Goal: Task Accomplishment & Management: Complete application form

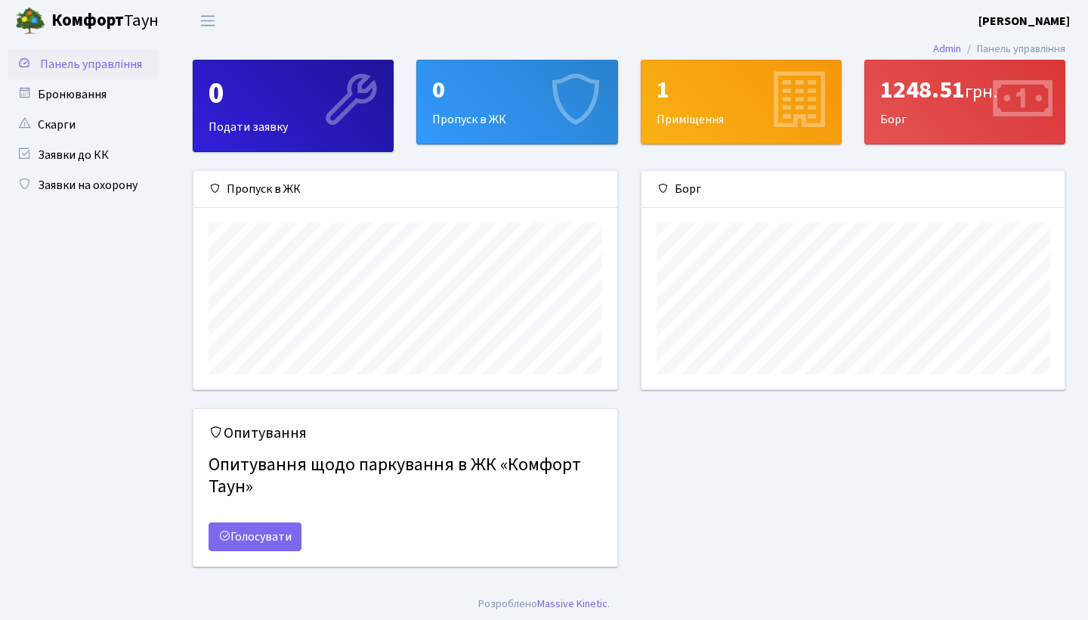
scroll to position [218, 423]
click at [472, 114] on div "0 Пропуск в ЖК" at bounding box center [517, 101] width 200 height 83
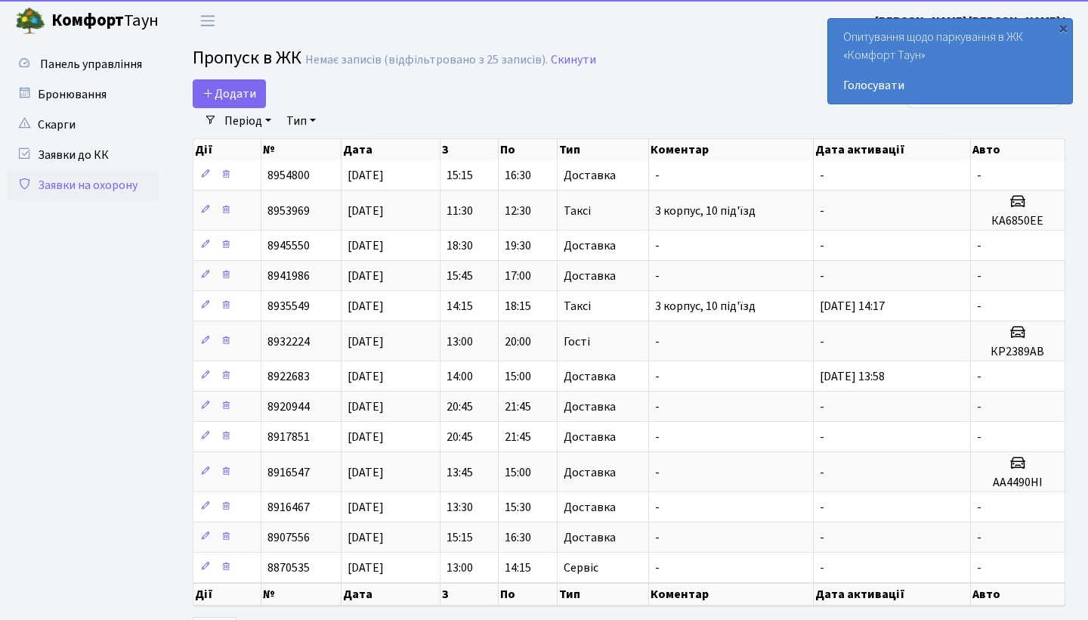
select select "25"
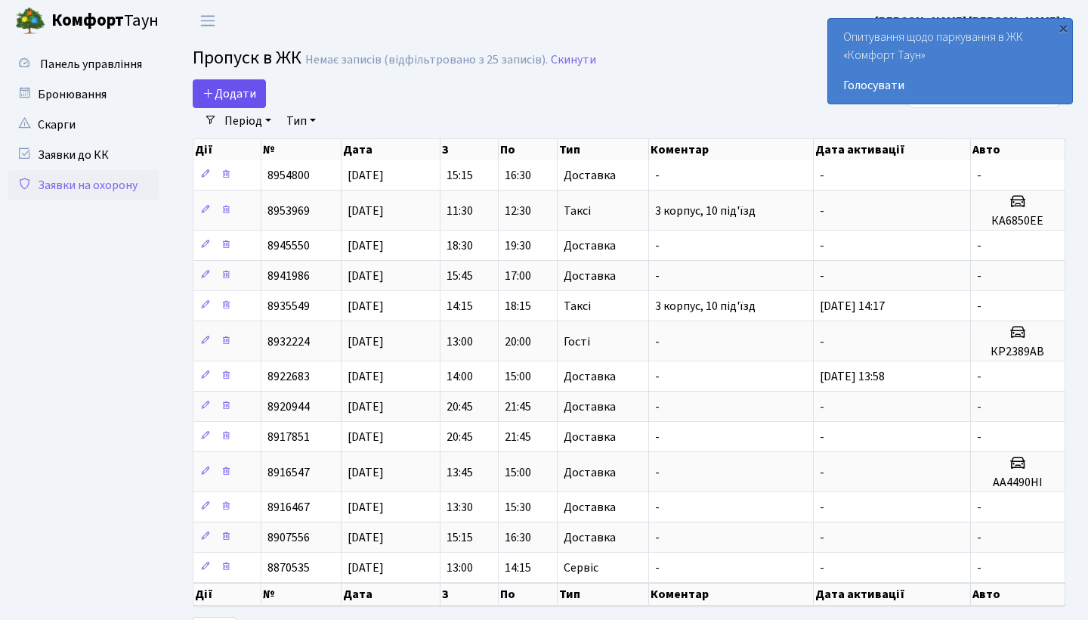
click at [247, 94] on span "Додати" at bounding box center [230, 93] width 54 height 17
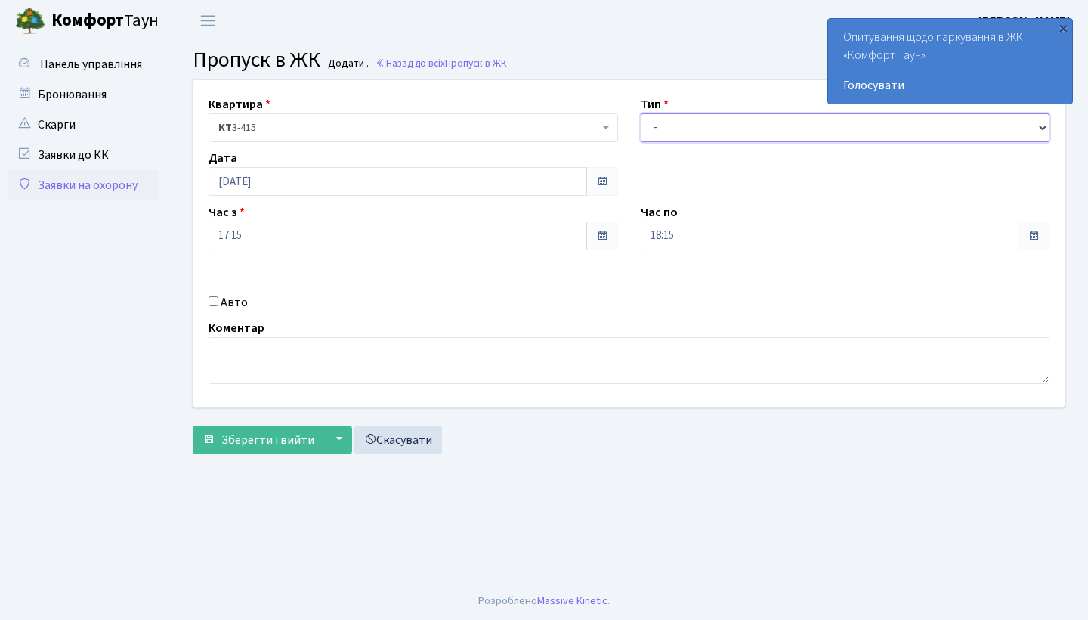
select select "1"
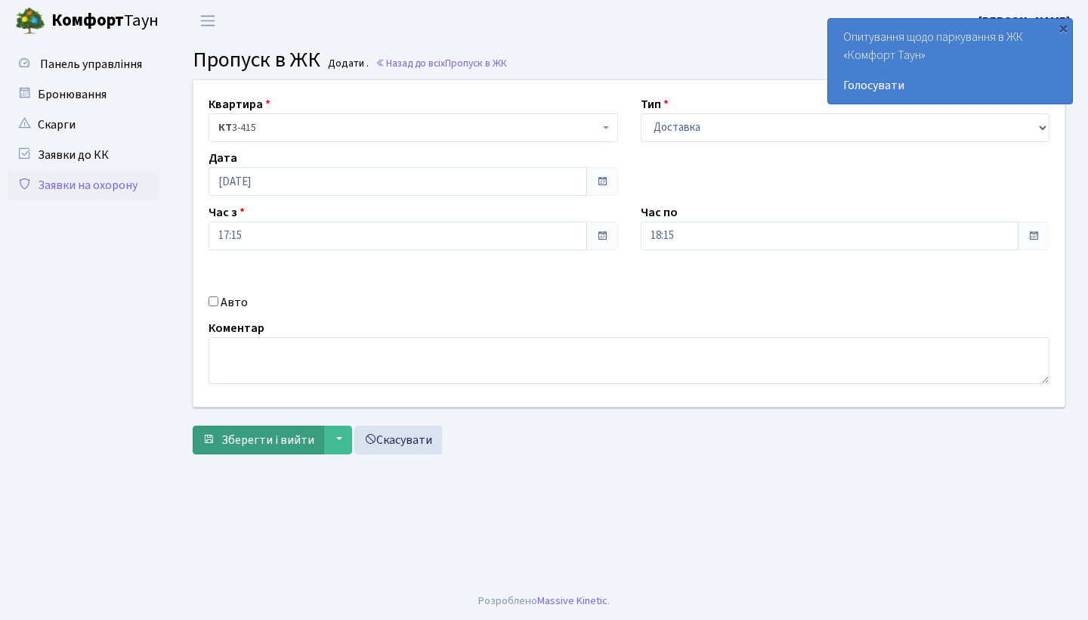
click at [252, 432] on span "Зберегти і вийти" at bounding box center [267, 440] width 93 height 17
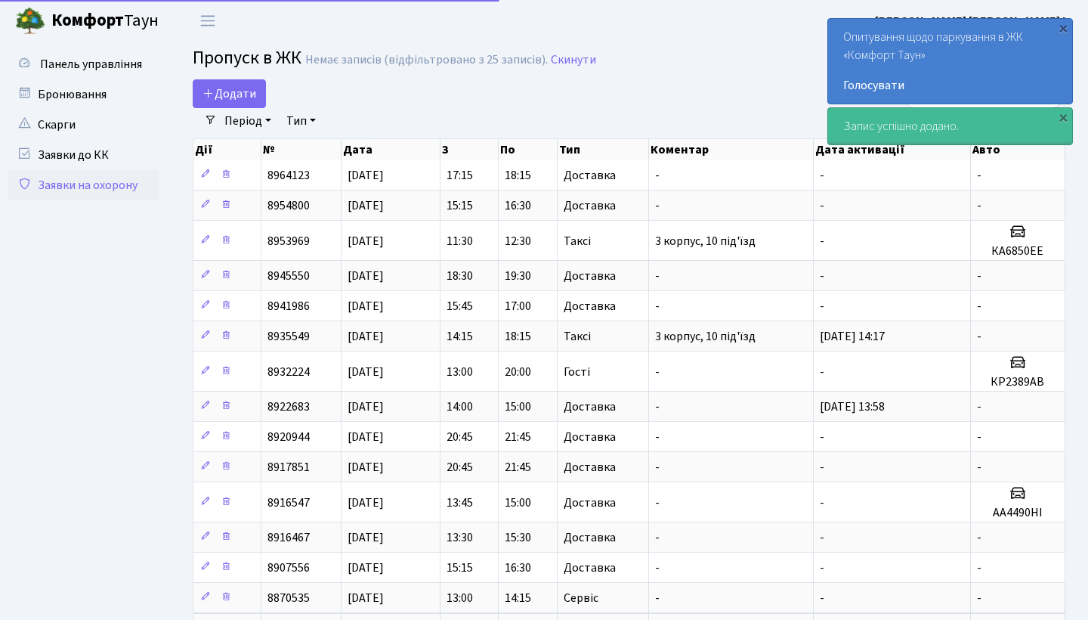
select select "25"
